Goal: Information Seeking & Learning: Learn about a topic

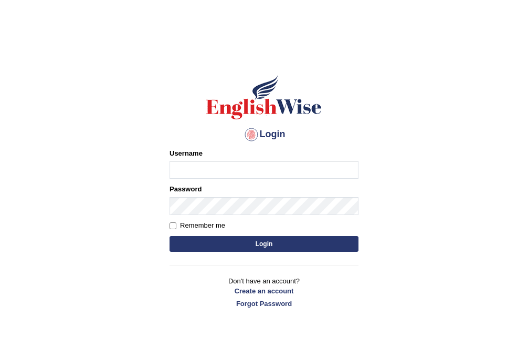
type input "Bhekimpilo"
click at [271, 245] on button "Login" at bounding box center [264, 244] width 189 height 16
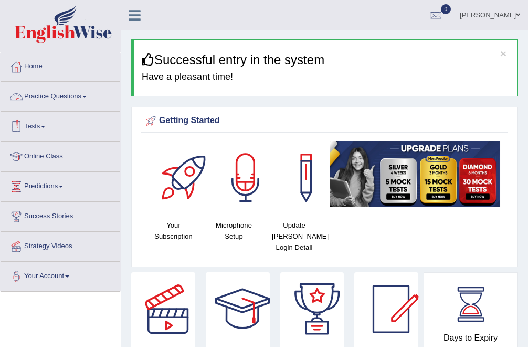
click at [81, 96] on link "Practice Questions" at bounding box center [61, 95] width 120 height 26
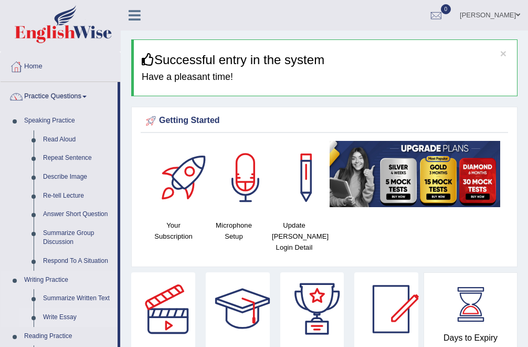
click at [62, 316] on link "Write Essay" at bounding box center [77, 317] width 79 height 19
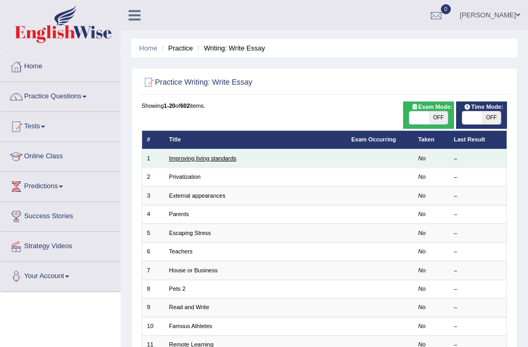
click at [228, 155] on link "Improving living standards" at bounding box center [202, 158] width 67 height 6
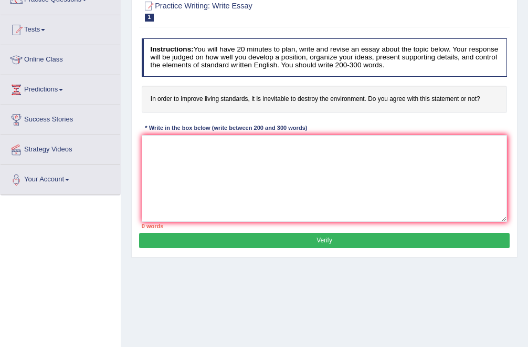
scroll to position [100, 0]
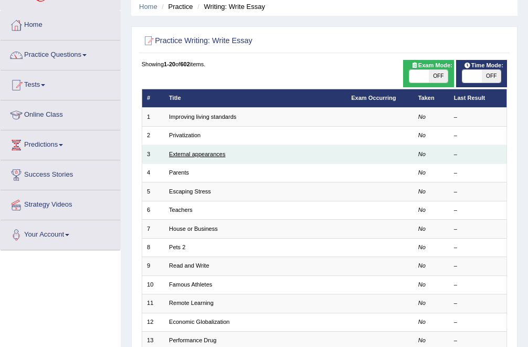
click at [193, 152] on link "External appearances" at bounding box center [197, 154] width 56 height 6
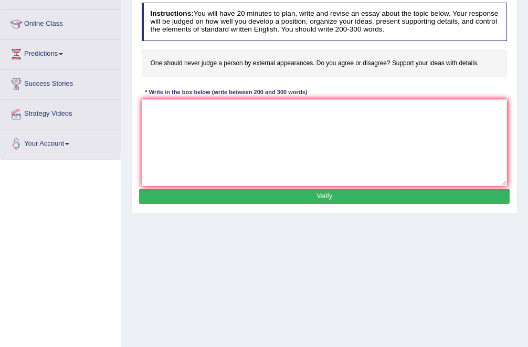
scroll to position [131, 0]
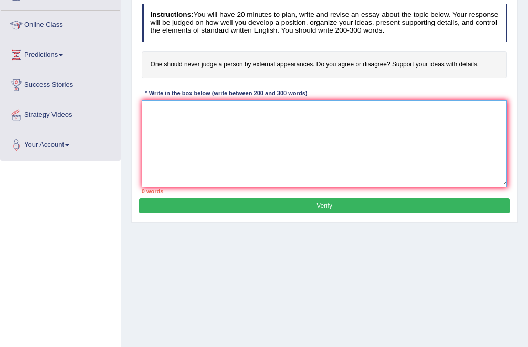
click at [175, 121] on textarea at bounding box center [325, 143] width 366 height 87
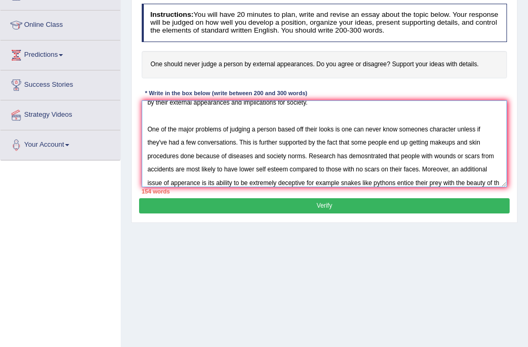
scroll to position [56, 0]
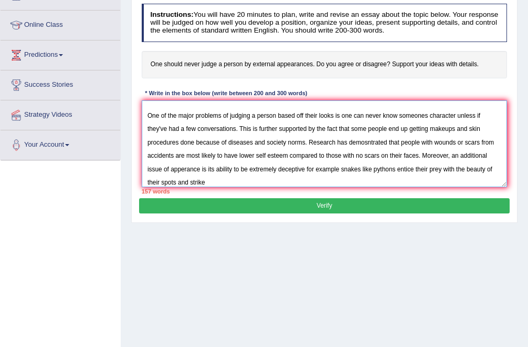
click at [221, 183] on textarea "The uncreasing influence of judging people based on appearances on our lives ha…" at bounding box center [325, 143] width 366 height 87
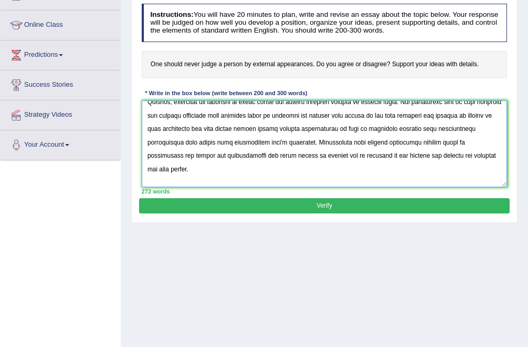
scroll to position [197, 0]
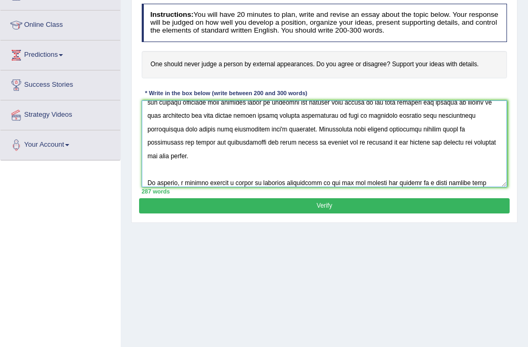
type textarea "The uncreasing influence of judging people based on appearances on our lives ha…"
click at [249, 206] on button "Verify" at bounding box center [324, 205] width 370 height 15
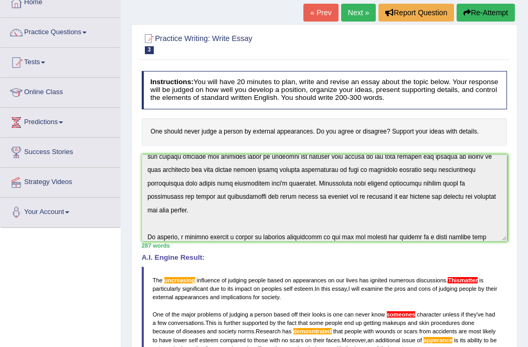
scroll to position [0, 0]
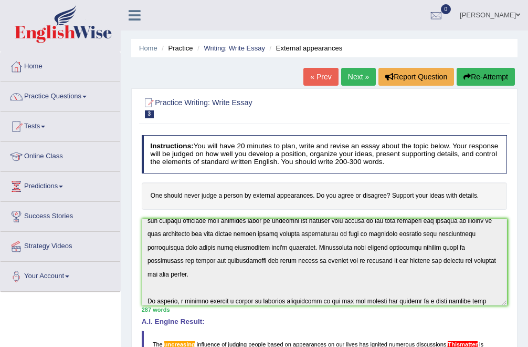
click at [355, 80] on link "Next »" at bounding box center [358, 77] width 35 height 18
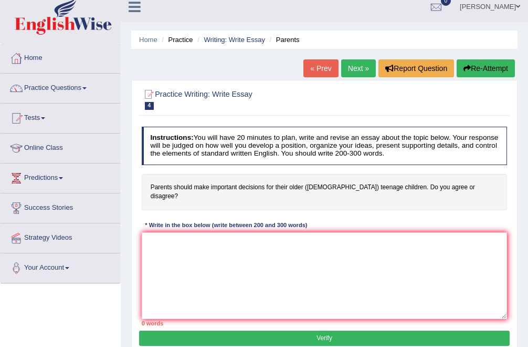
scroll to position [9, 0]
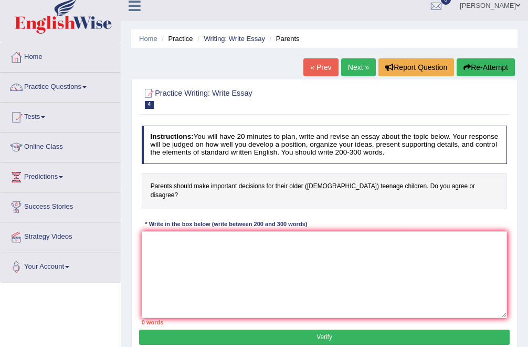
click at [354, 69] on link "Next »" at bounding box center [358, 67] width 35 height 18
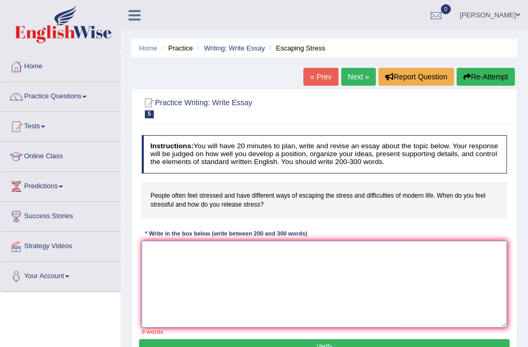
click at [214, 255] on textarea at bounding box center [325, 283] width 366 height 87
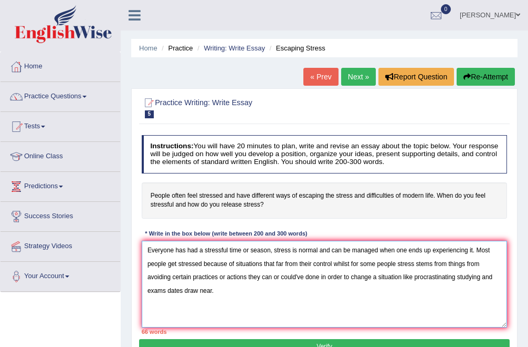
click at [337, 263] on textarea "Everyone has had a stressful time or season, stress is normal and can be manage…" at bounding box center [325, 283] width 366 height 87
click at [311, 291] on textarea "Everyone has had a stressful time or season, stress is normal and can be manage…" at bounding box center [325, 283] width 366 height 87
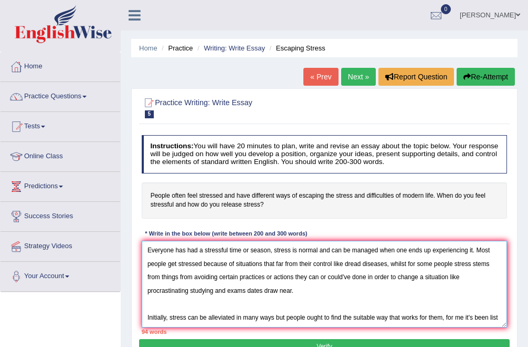
scroll to position [9, 0]
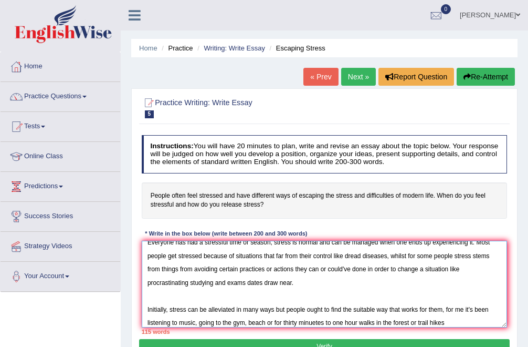
click at [318, 323] on textarea "Everyone has had a stressful time or season, stress is normal and can be manage…" at bounding box center [325, 283] width 366 height 87
click at [446, 323] on textarea "Everyone has had a stressful time or season, stress is normal and can be manage…" at bounding box center [325, 283] width 366 height 87
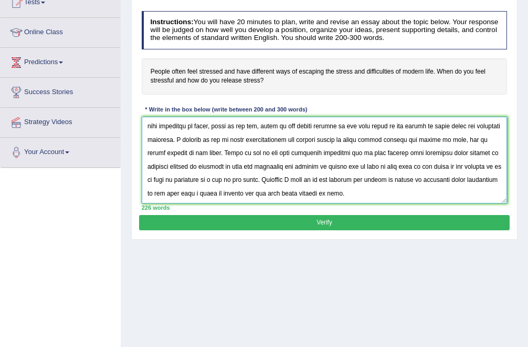
scroll to position [143, 0]
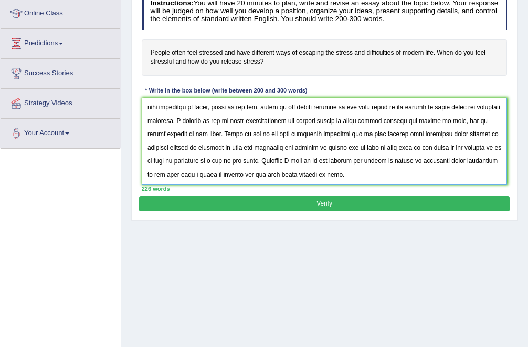
type textarea "Everyone has had a stressful time or season, stress is normal and can be manage…"
click at [450, 201] on button "Verify" at bounding box center [324, 203] width 370 height 15
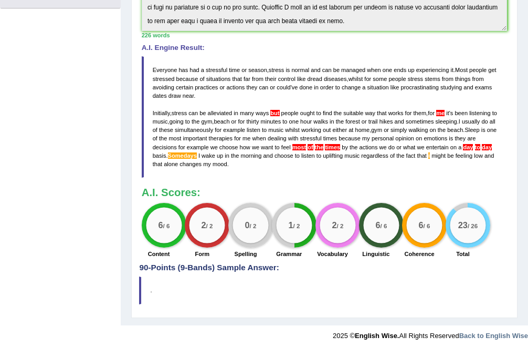
scroll to position [0, 0]
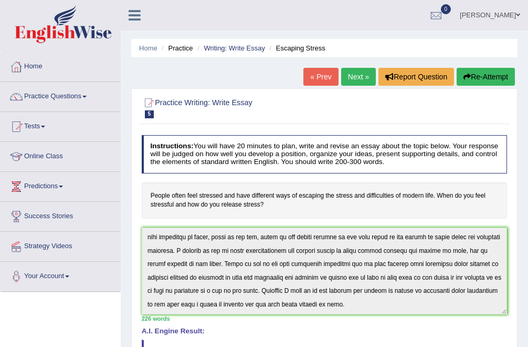
click at [360, 72] on link "Next »" at bounding box center [358, 77] width 35 height 18
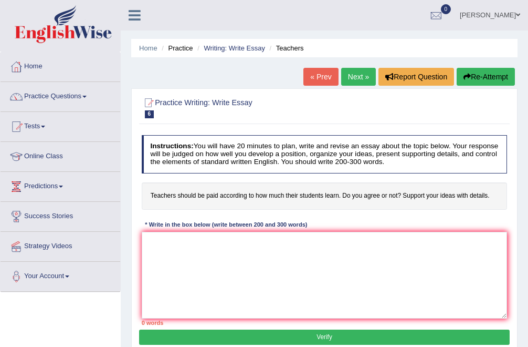
click at [321, 79] on link "« Prev" at bounding box center [320, 77] width 35 height 18
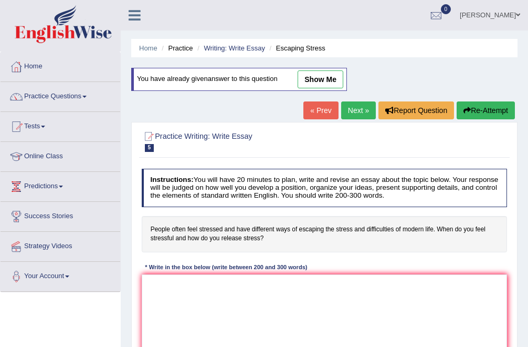
click at [314, 79] on link "show me" at bounding box center [321, 79] width 46 height 18
type textarea "Everyone has had a stressful time or season, stress is normal and can be manage…"
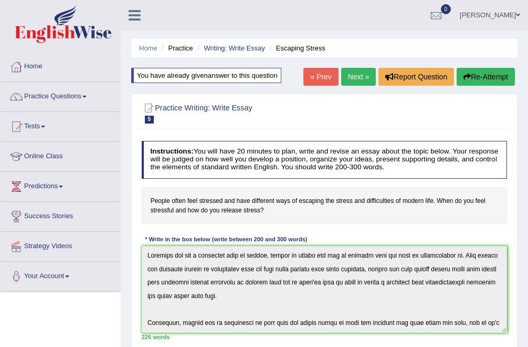
click at [77, 66] on link "Home" at bounding box center [61, 65] width 120 height 26
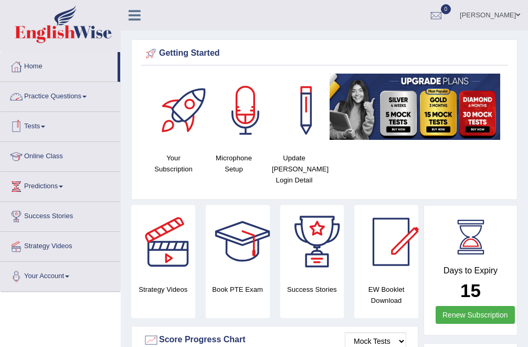
click at [52, 99] on link "Practice Questions" at bounding box center [61, 95] width 120 height 26
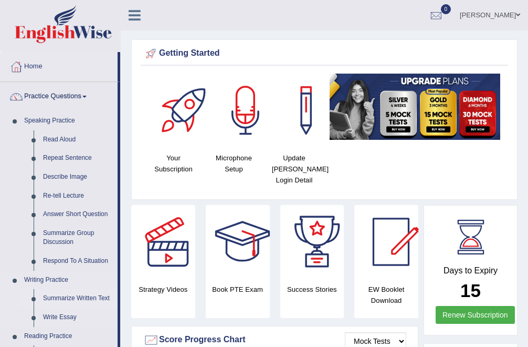
click at [60, 296] on link "Summarize Written Text" at bounding box center [77, 298] width 79 height 19
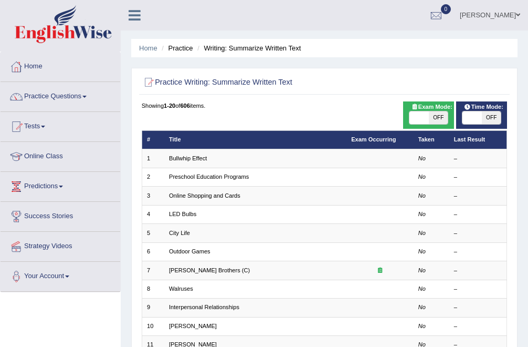
click at [439, 113] on span "OFF" at bounding box center [438, 117] width 19 height 13
checkbox input "true"
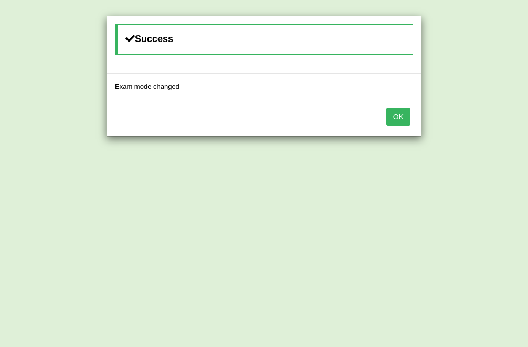
click at [396, 117] on button "OK" at bounding box center [398, 117] width 24 height 18
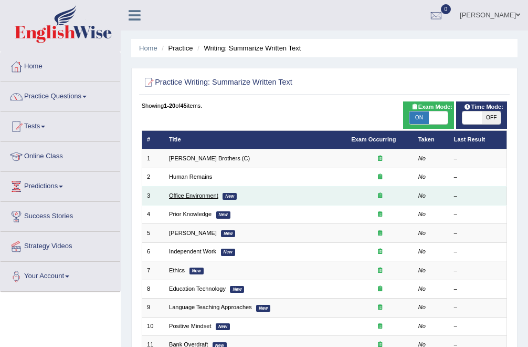
click at [204, 197] on link "Office Environment" at bounding box center [193, 195] width 49 height 6
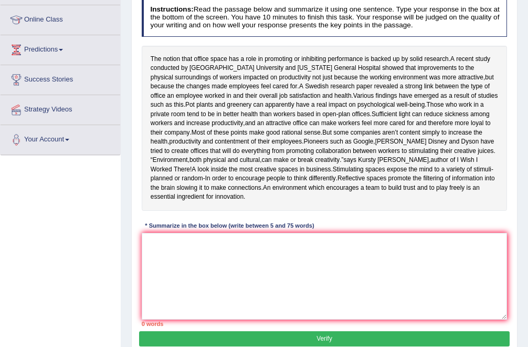
scroll to position [137, 0]
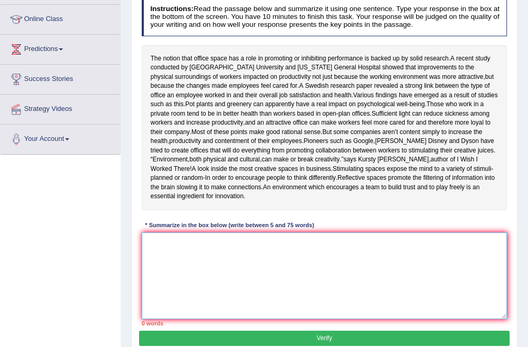
click at [192, 247] on textarea at bounding box center [325, 275] width 366 height 87
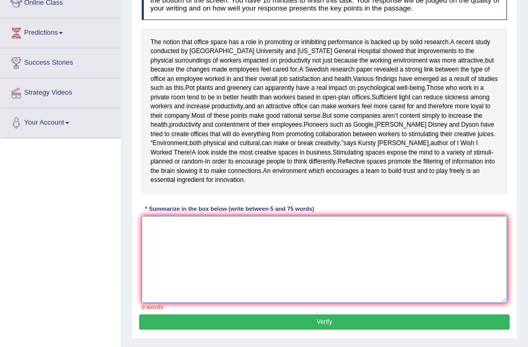
scroll to position [0, 0]
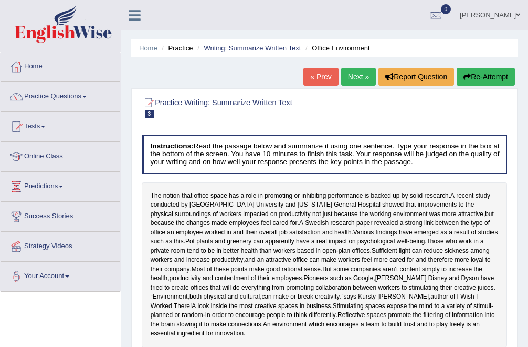
click at [467, 78] on button "Re-Attempt" at bounding box center [486, 77] width 58 height 18
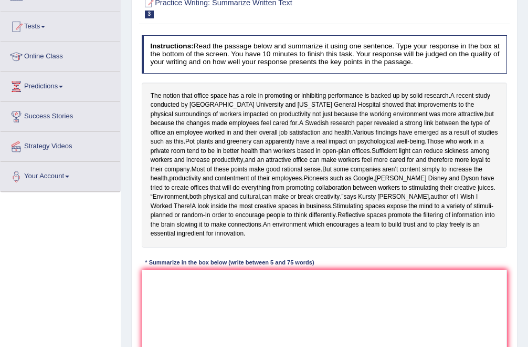
scroll to position [101, 0]
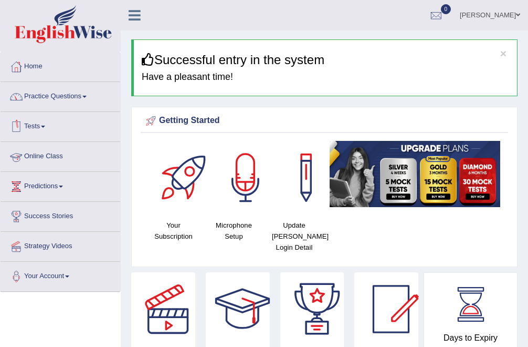
click at [51, 92] on link "Practice Questions" at bounding box center [61, 95] width 120 height 26
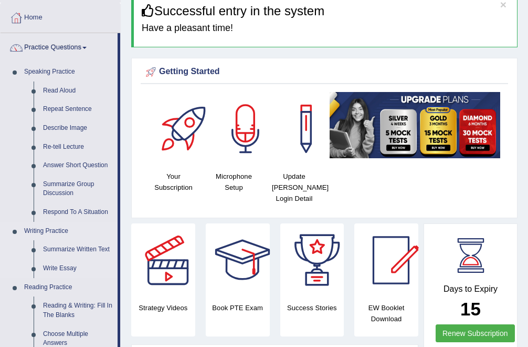
scroll to position [51, 0]
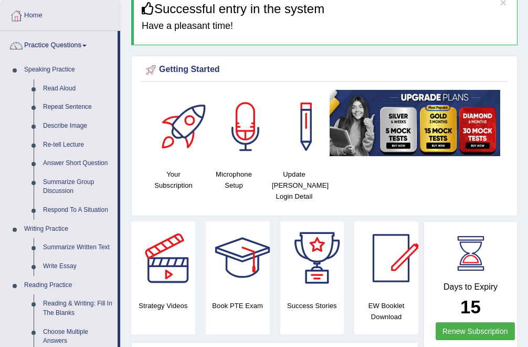
click at [51, 265] on link "Write Essay" at bounding box center [77, 266] width 79 height 19
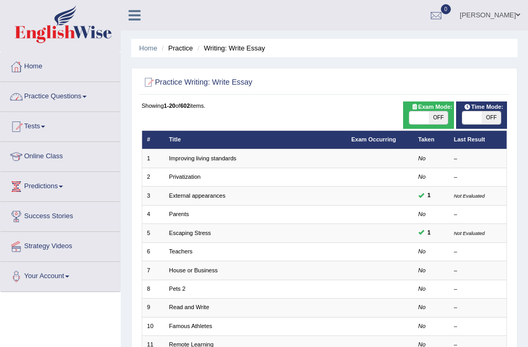
click at [57, 100] on link "Practice Questions" at bounding box center [61, 95] width 120 height 26
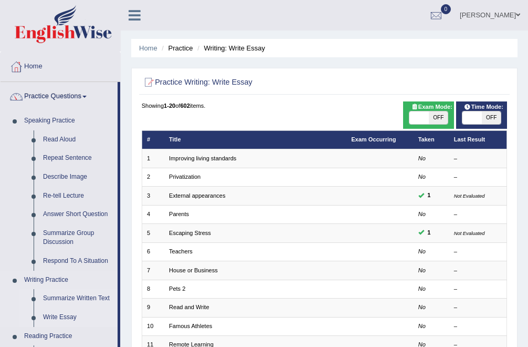
click at [50, 300] on link "Summarize Written Text" at bounding box center [77, 298] width 79 height 19
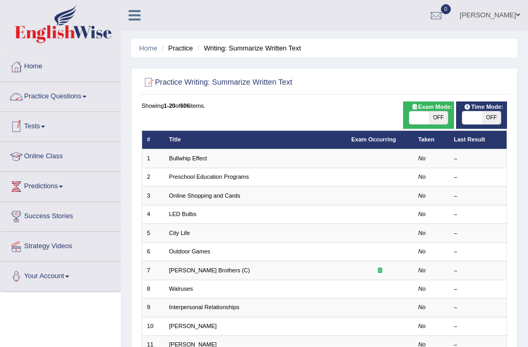
click at [67, 100] on link "Practice Questions" at bounding box center [61, 95] width 120 height 26
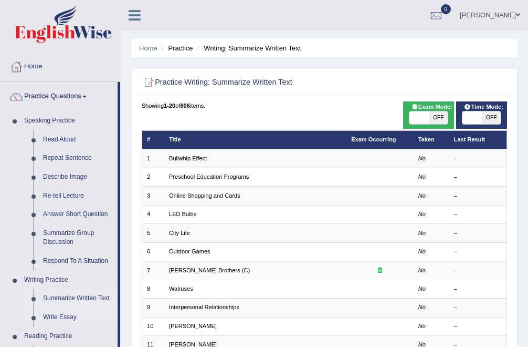
click at [48, 312] on link "Write Essay" at bounding box center [77, 317] width 79 height 19
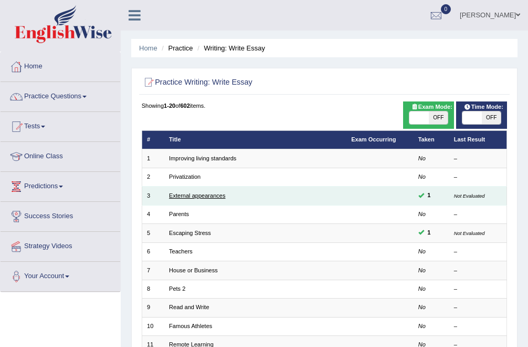
click at [204, 195] on link "External appearances" at bounding box center [197, 195] width 56 height 6
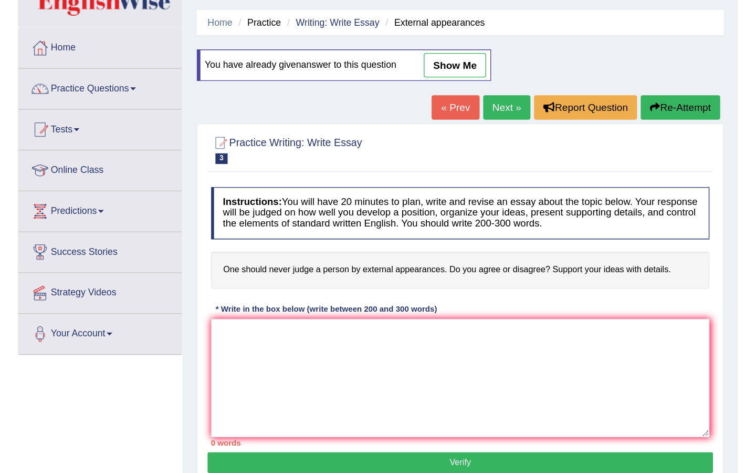
scroll to position [23, 0]
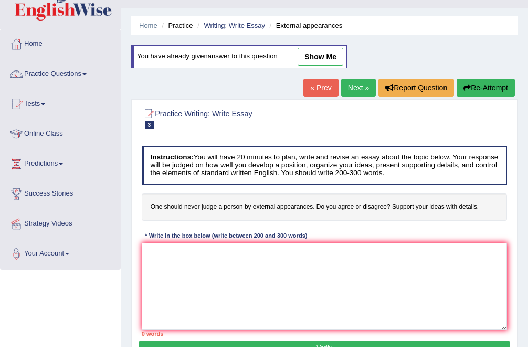
click at [324, 55] on link "show me" at bounding box center [321, 57] width 46 height 18
type textarea "The uncreasing influence of judging people based on appearances on our lives ha…"
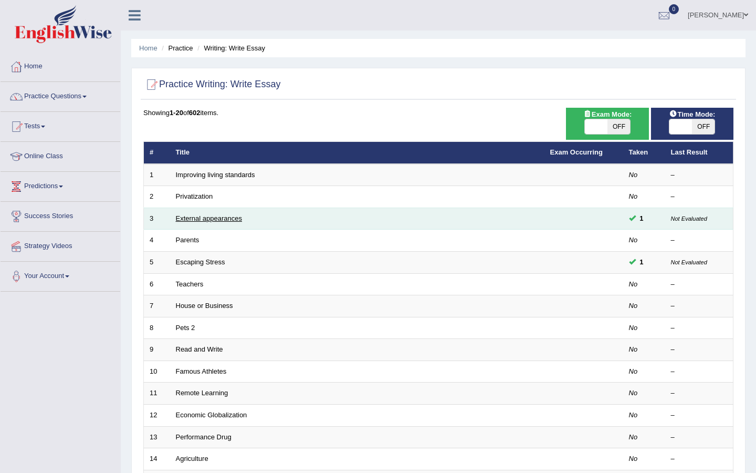
click at [205, 215] on link "External appearances" at bounding box center [209, 218] width 66 height 8
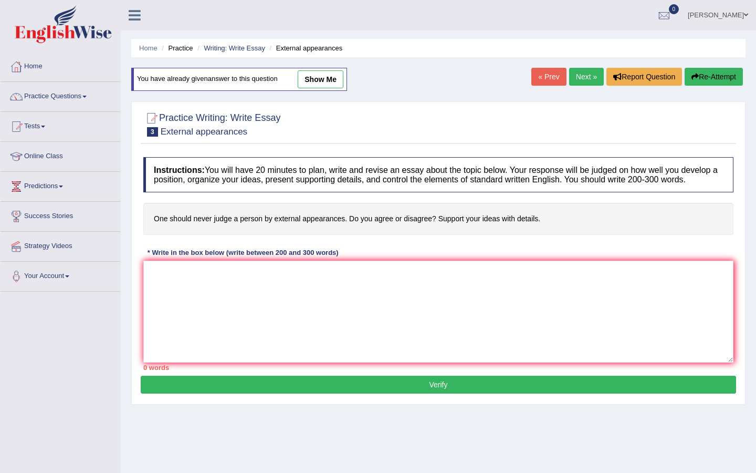
click at [317, 79] on link "show me" at bounding box center [321, 79] width 46 height 18
type textarea "The uncreasing influence of judging people based on appearances on our lives ha…"
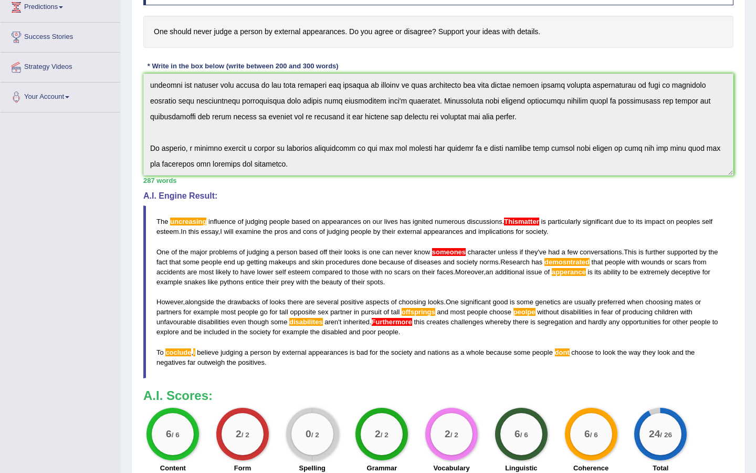
scroll to position [174, 0]
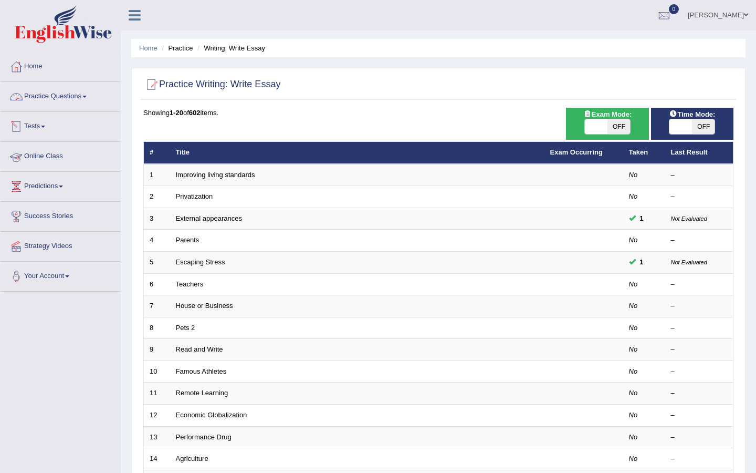
click at [58, 96] on link "Practice Questions" at bounding box center [61, 95] width 120 height 26
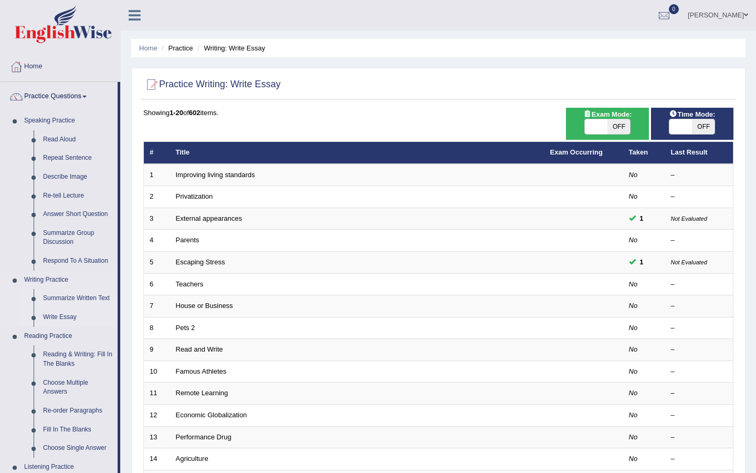
click at [65, 301] on link "Summarize Written Text" at bounding box center [77, 298] width 79 height 19
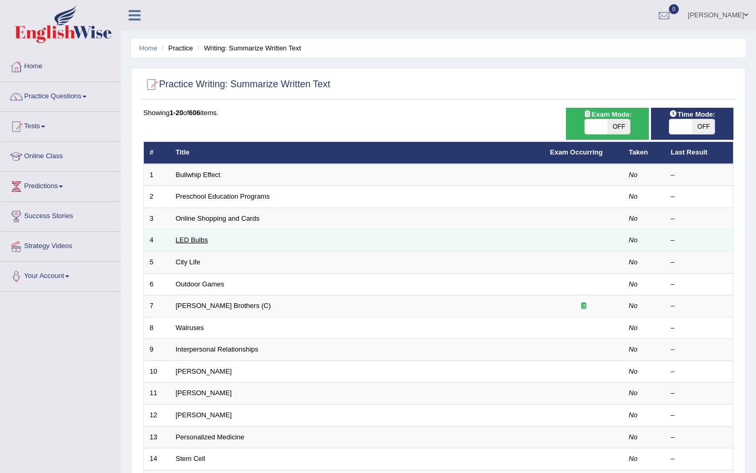
click at [196, 240] on link "LED Bulbs" at bounding box center [192, 240] width 32 height 8
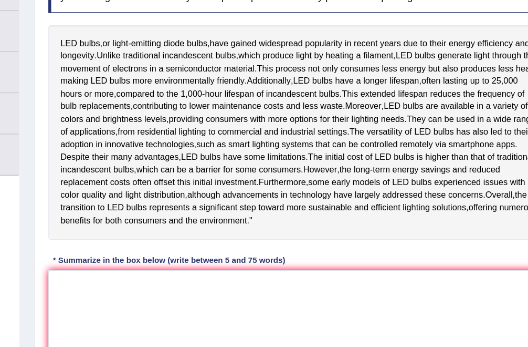
scroll to position [161, 0]
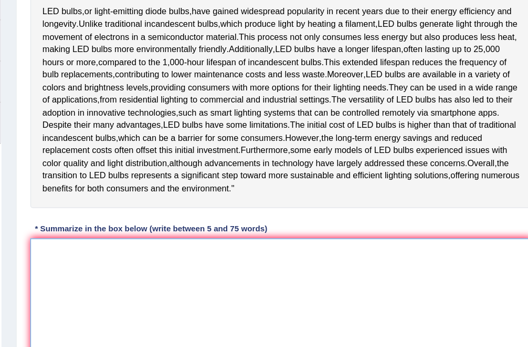
click at [179, 236] on textarea at bounding box center [325, 242] width 366 height 87
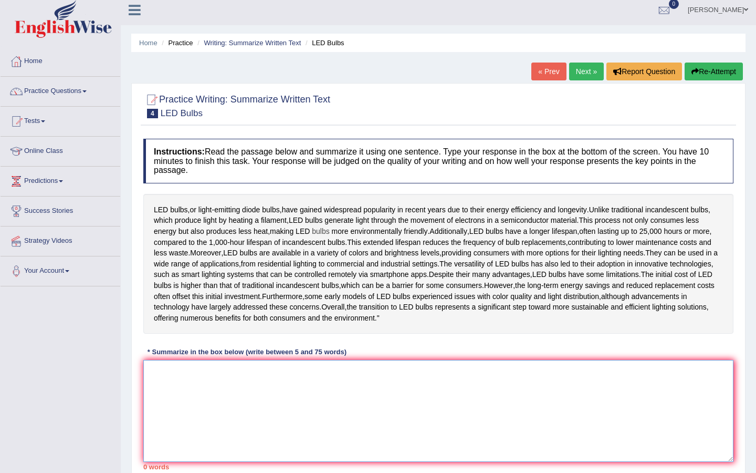
scroll to position [0, 0]
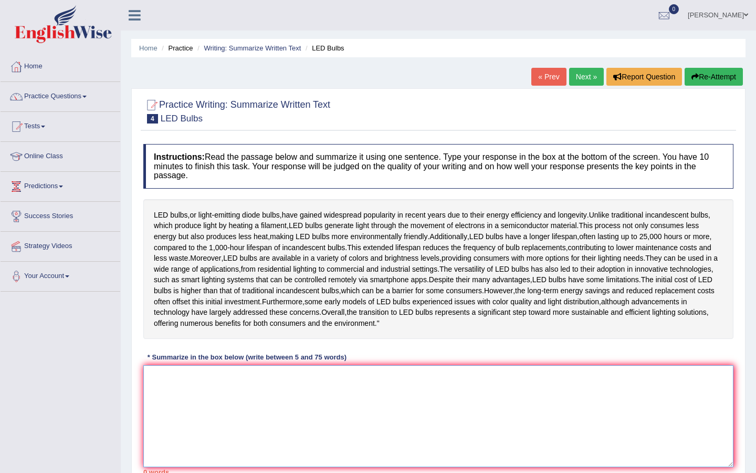
click at [167, 429] on textarea at bounding box center [438, 416] width 590 height 102
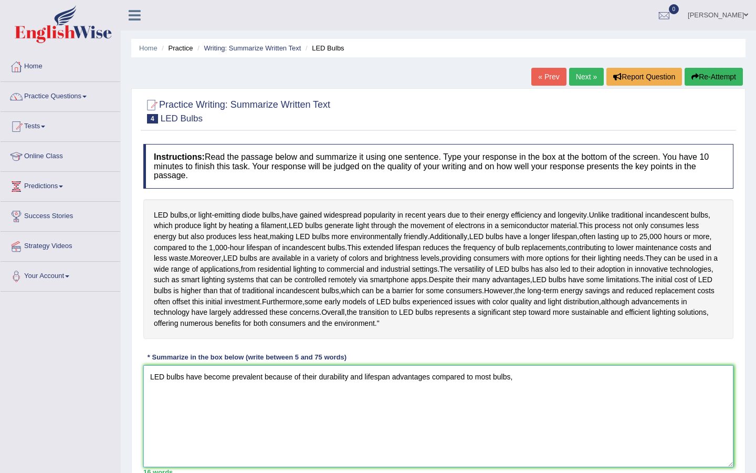
click at [233, 421] on textarea "LED bulbs have become prevalent because of their durability and lifespan advant…" at bounding box center [438, 416] width 590 height 102
click at [349, 421] on textarea "LED bulbs have become prevalent because of their durability and lifespan advant…" at bounding box center [438, 416] width 590 height 102
click at [262, 420] on textarea "LED bulbs have become prevalent because of their and lifespan advantages compar…" at bounding box center [438, 416] width 590 height 102
type textarea "LED bulbs have become popular because of their and lifespan advantages compared…"
drag, startPoint x: 483, startPoint y: 423, endPoint x: 346, endPoint y: 398, distance: 139.2
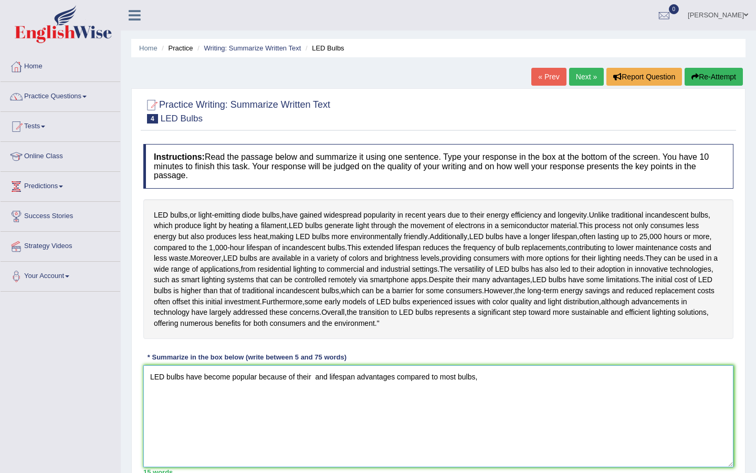
click at [346, 398] on div "Instructions: Read the passage below and summarize it using one sentence. Type …" at bounding box center [438, 309] width 595 height 341
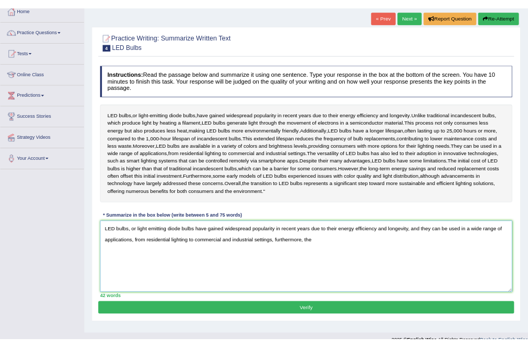
scroll to position [61, 0]
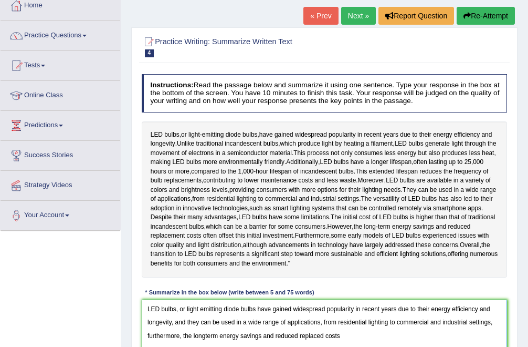
type textarea "LED bulbs, or light emitting diode bulbs have gained widespread popularity in r…"
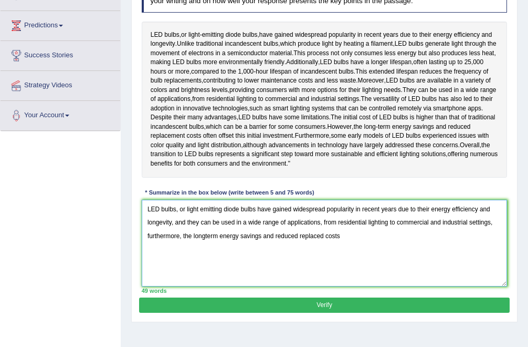
scroll to position [205, 0]
